Goal: Information Seeking & Learning: Learn about a topic

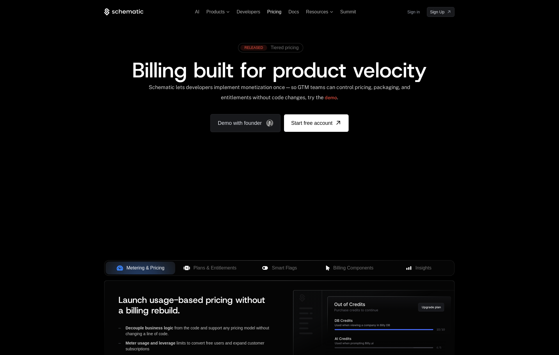
click at [273, 12] on span "Pricing" at bounding box center [274, 11] width 14 height 5
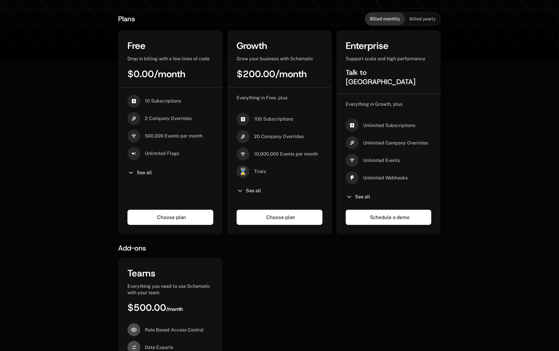
scroll to position [146, 0]
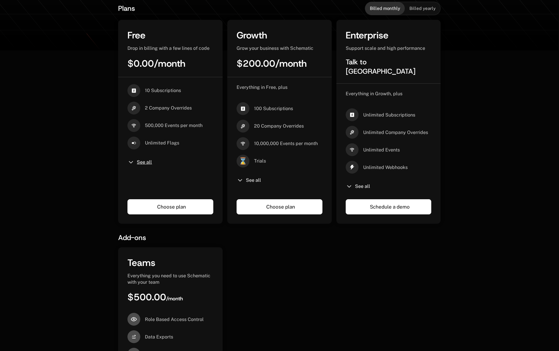
click at [143, 160] on span "See all" at bounding box center [144, 162] width 15 height 5
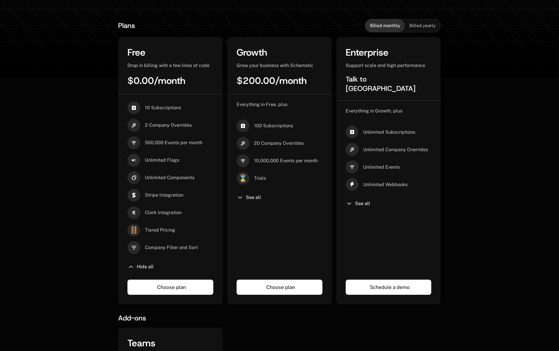
scroll to position [128, 0]
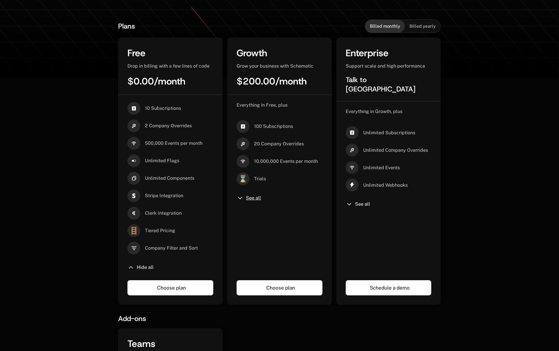
click at [250, 198] on span "See all" at bounding box center [253, 198] width 15 height 5
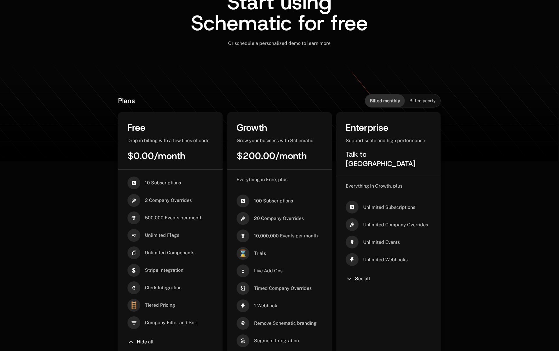
scroll to position [58, 0]
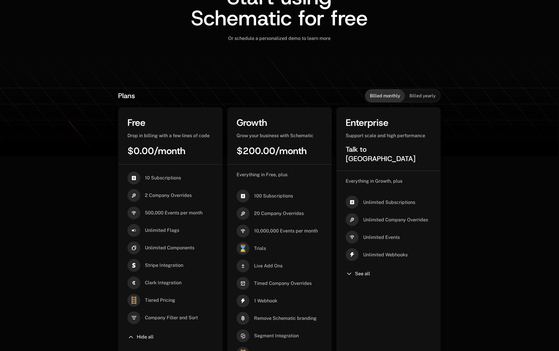
click at [428, 94] on span "Billed yearly" at bounding box center [423, 96] width 26 height 6
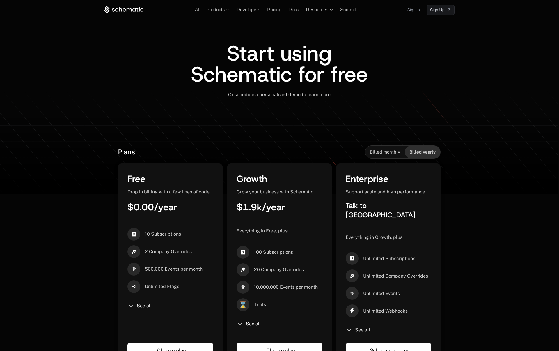
scroll to position [0, 0]
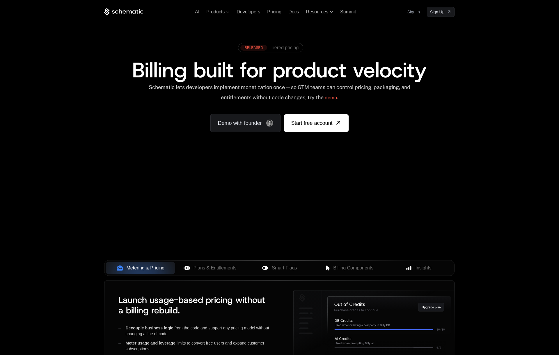
click at [276, 48] on span "Tiered pricing" at bounding box center [285, 47] width 28 height 5
click at [273, 13] on span "Pricing" at bounding box center [274, 11] width 14 height 5
